Goal: Find specific page/section: Find specific page/section

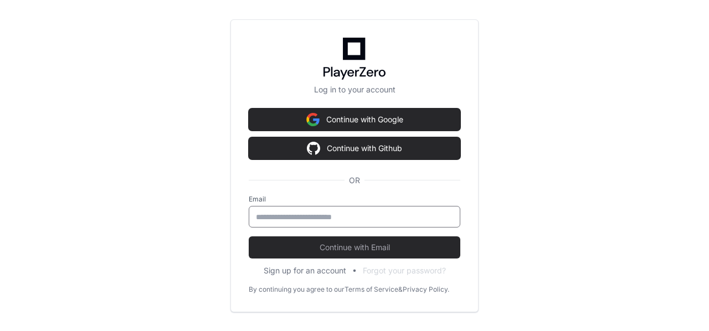
click at [302, 216] on input "email" at bounding box center [354, 217] width 197 height 11
type input "**********"
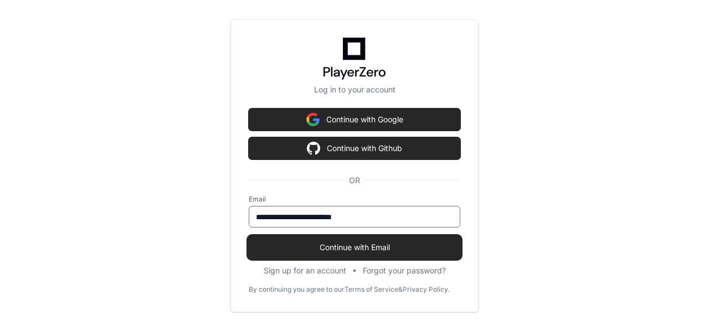
click at [351, 249] on span "Continue with Email" at bounding box center [355, 247] width 212 height 11
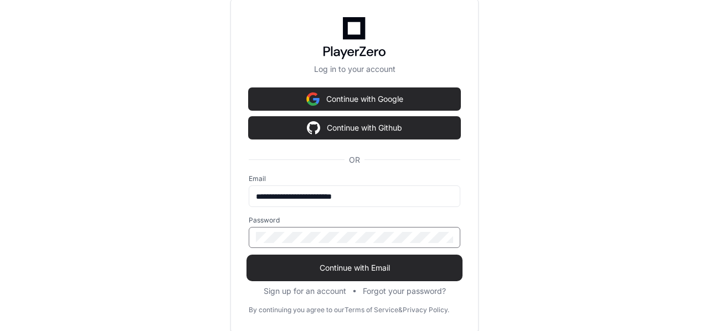
click at [249, 257] on button "Continue with Email" at bounding box center [355, 268] width 212 height 22
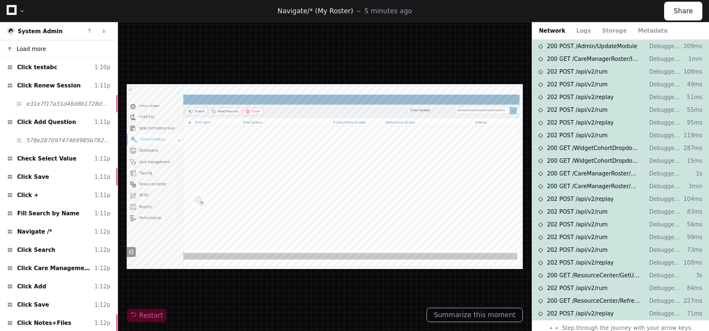
click at [24, 48] on span "Load more" at bounding box center [31, 49] width 29 height 8
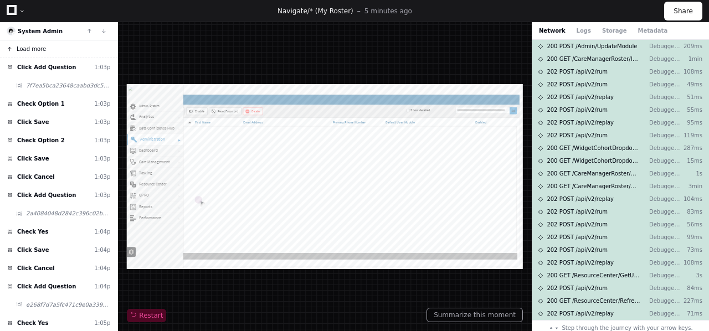
click at [27, 46] on span "Load more" at bounding box center [31, 49] width 29 height 8
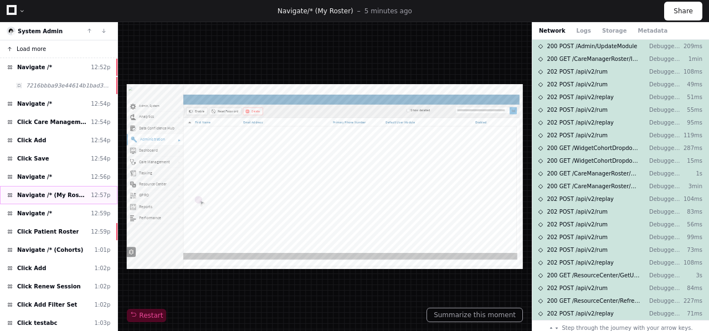
click at [51, 194] on span "Navigate /* (My Roster)" at bounding box center [51, 195] width 69 height 8
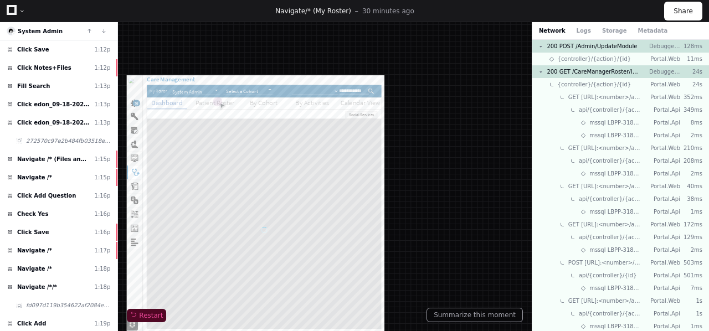
scroll to position [1480, 0]
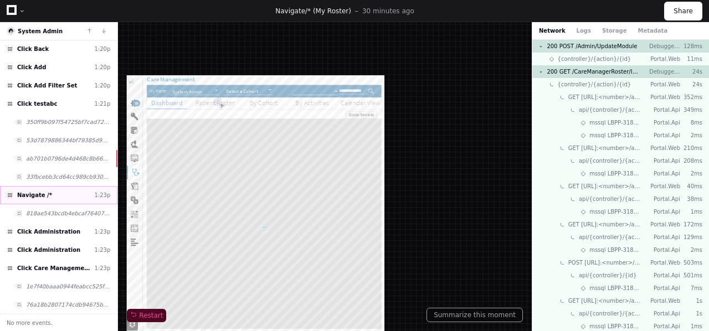
click at [43, 193] on span "Navigate /*" at bounding box center [34, 195] width 35 height 8
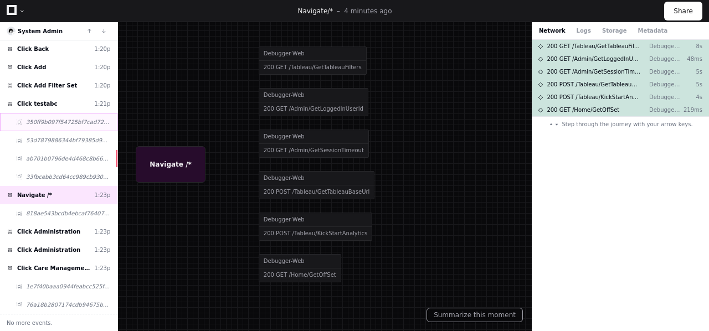
click at [52, 122] on span "350ff9b097f54725bf7cad72d1d837f0" at bounding box center [68, 122] width 84 height 8
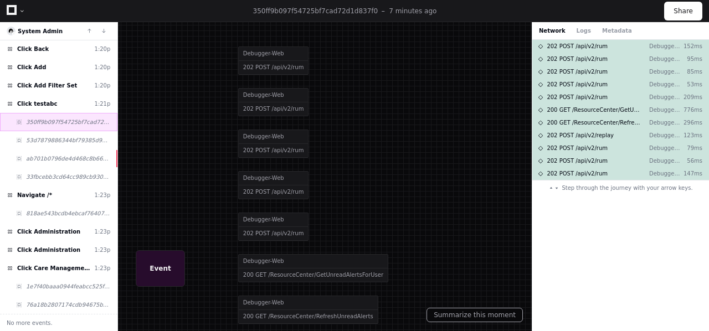
click at [55, 130] on div "350ff9b097f54725bf7cad72d1d837f0" at bounding box center [58, 122] width 117 height 18
click at [57, 154] on span "ab701b0796de4d468c8b66637d64d30a" at bounding box center [68, 158] width 84 height 8
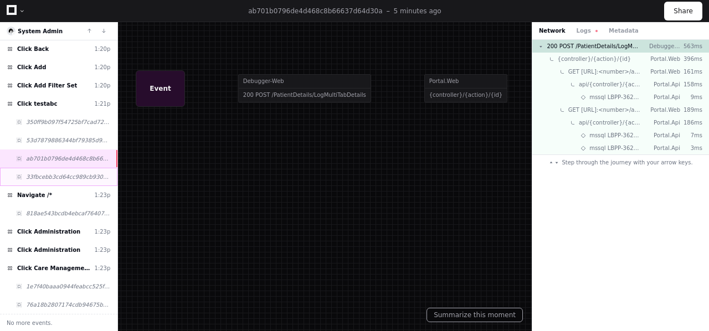
click at [56, 174] on span "33fbcebb3cd64cc989cb9307ec7ffacf" at bounding box center [68, 177] width 84 height 8
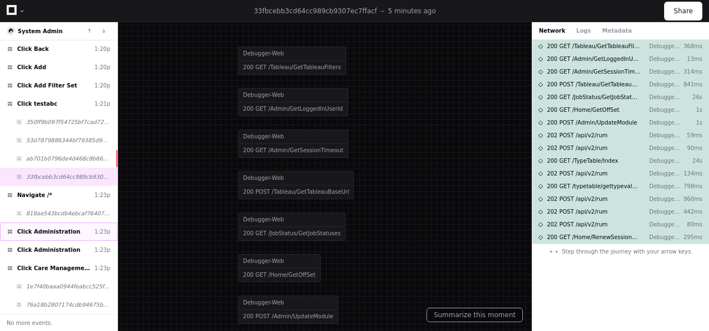
click at [51, 233] on span "Click Administration" at bounding box center [48, 232] width 63 height 8
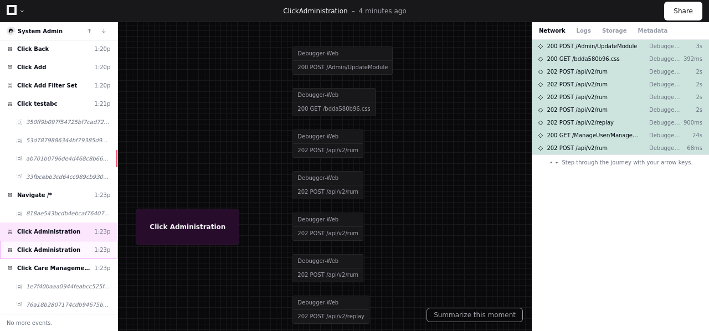
click at [52, 247] on span "Click Administration" at bounding box center [48, 250] width 63 height 8
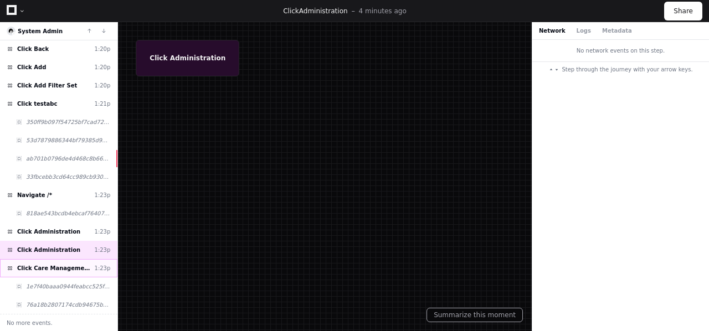
click at [49, 267] on span "Click Care Management" at bounding box center [53, 268] width 73 height 8
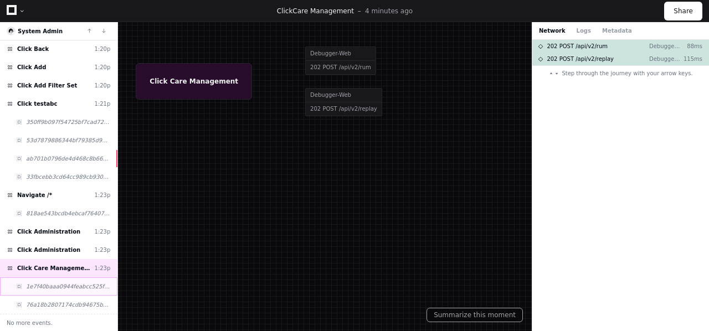
click at [54, 288] on span "1e7f40baaa0944feabcc525fac274535" at bounding box center [68, 286] width 84 height 8
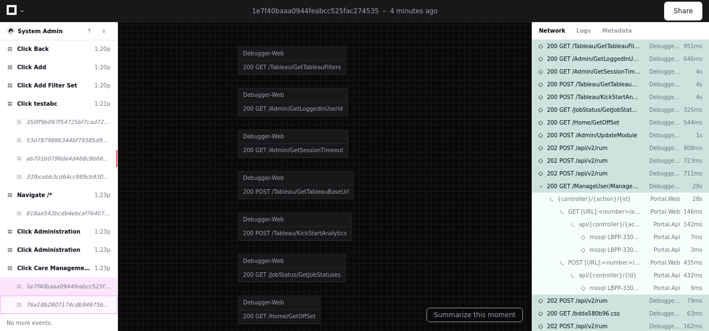
click at [54, 301] on span "76a18b2807174cdb94675bdb7cb57e08" at bounding box center [68, 305] width 84 height 8
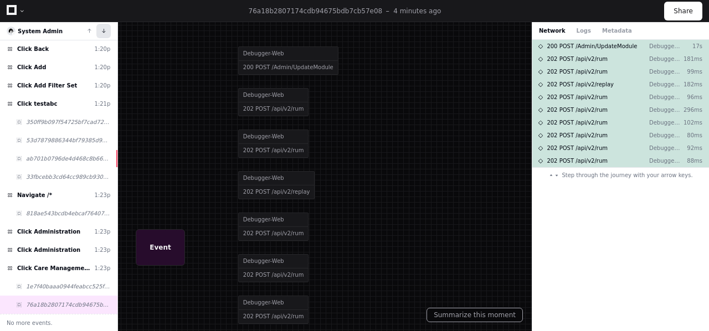
click at [104, 30] on button at bounding box center [103, 31] width 14 height 14
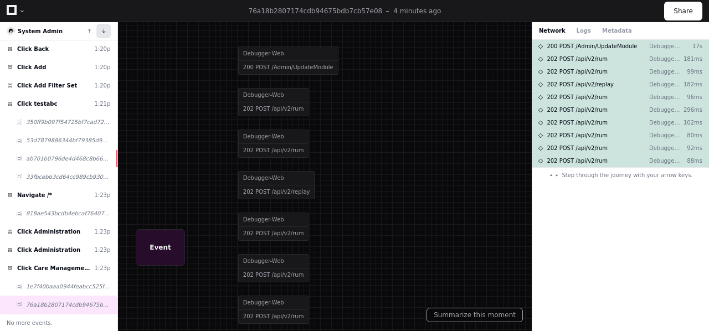
click at [104, 30] on button at bounding box center [103, 31] width 14 height 14
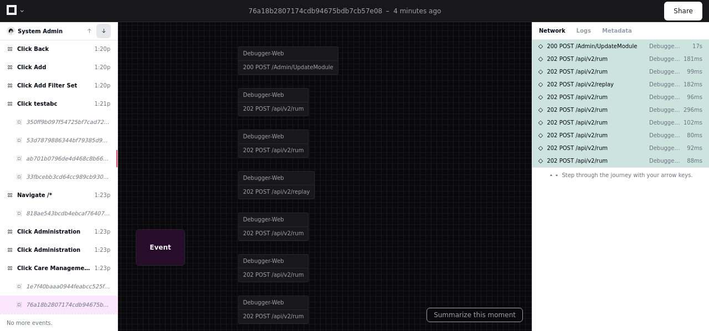
click at [104, 30] on button at bounding box center [103, 31] width 14 height 14
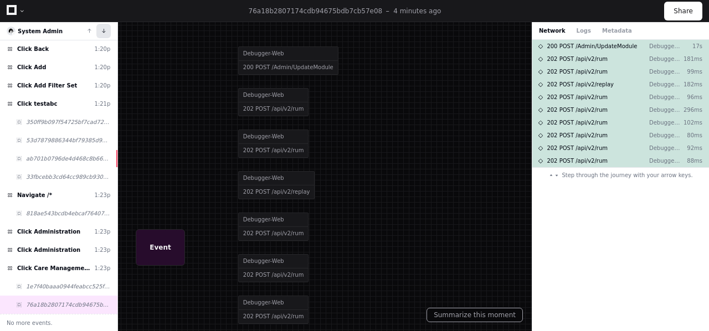
click at [104, 30] on button at bounding box center [103, 31] width 14 height 14
drag, startPoint x: 104, startPoint y: 30, endPoint x: 167, endPoint y: 240, distance: 218.4
click at [167, 240] on div "System Admin Load more Navigate /* 12:52p 7216bbba93e44614b1bad3fb1b99b143 Navi…" at bounding box center [354, 176] width 709 height 309
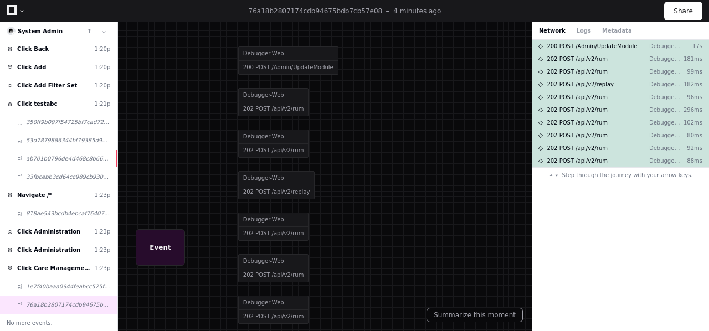
click at [159, 245] on div at bounding box center [354, 165] width 709 height 331
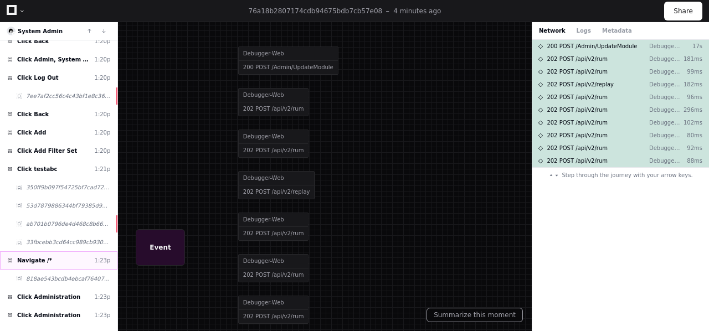
scroll to position [1410, 0]
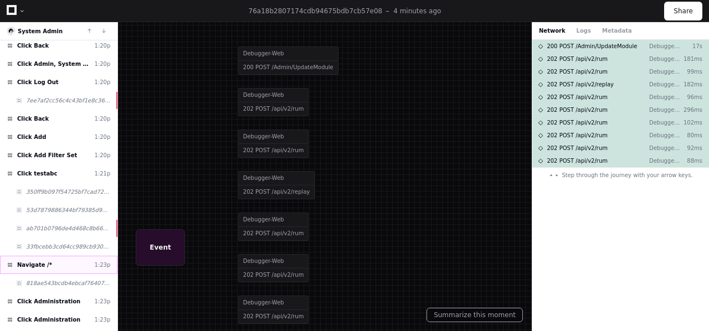
click at [54, 267] on div "Navigate /* 1:23p" at bounding box center [58, 265] width 117 height 18
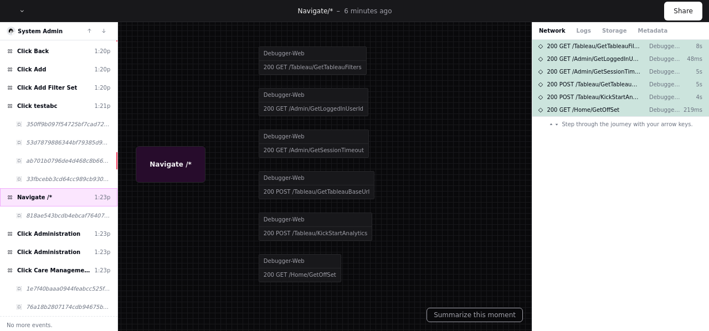
scroll to position [1480, 0]
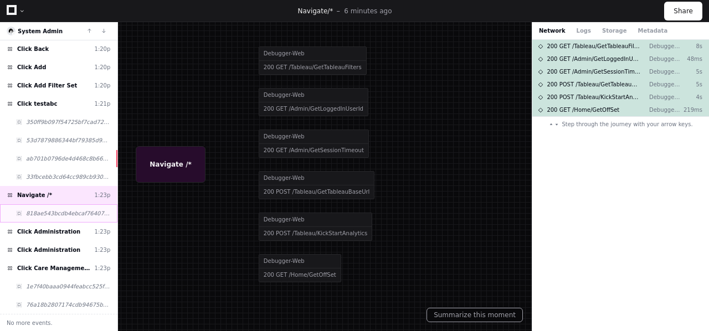
click at [50, 212] on span "818ae543bcdb4ebcaf764077a36b37b0" at bounding box center [68, 213] width 84 height 8
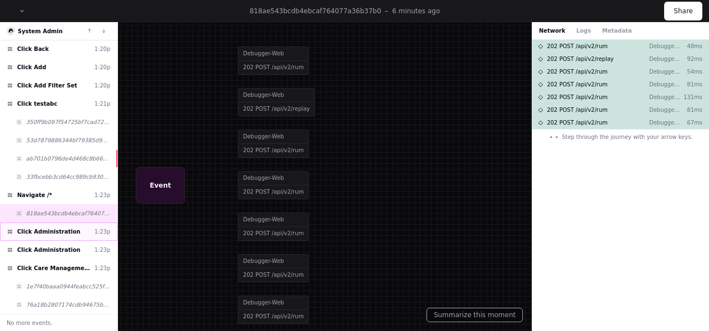
click at [49, 231] on span "Click Administration" at bounding box center [48, 232] width 63 height 8
